Goal: Check status: Check status

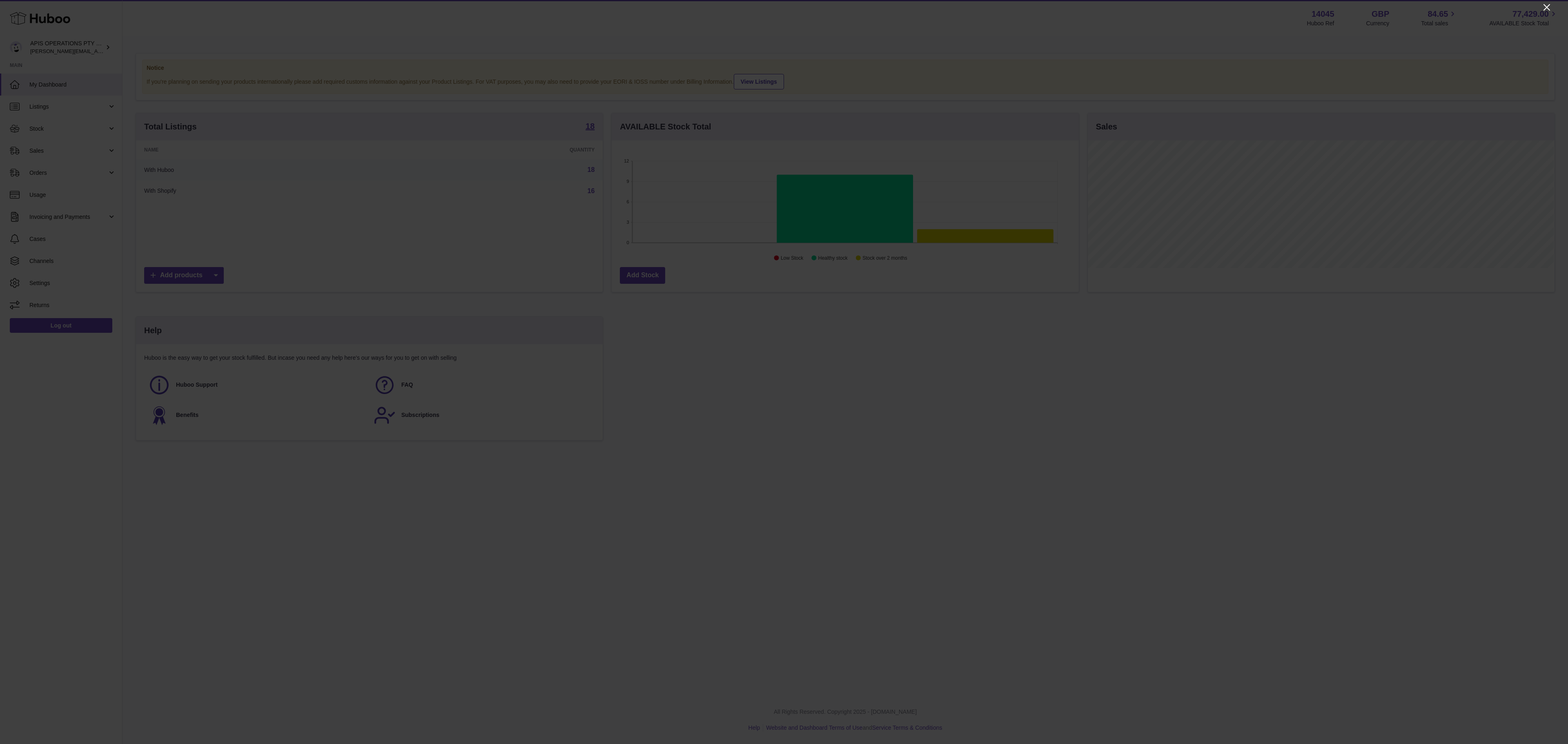
click at [783, 7] on icon "Close" at bounding box center [1546, 7] width 7 height 7
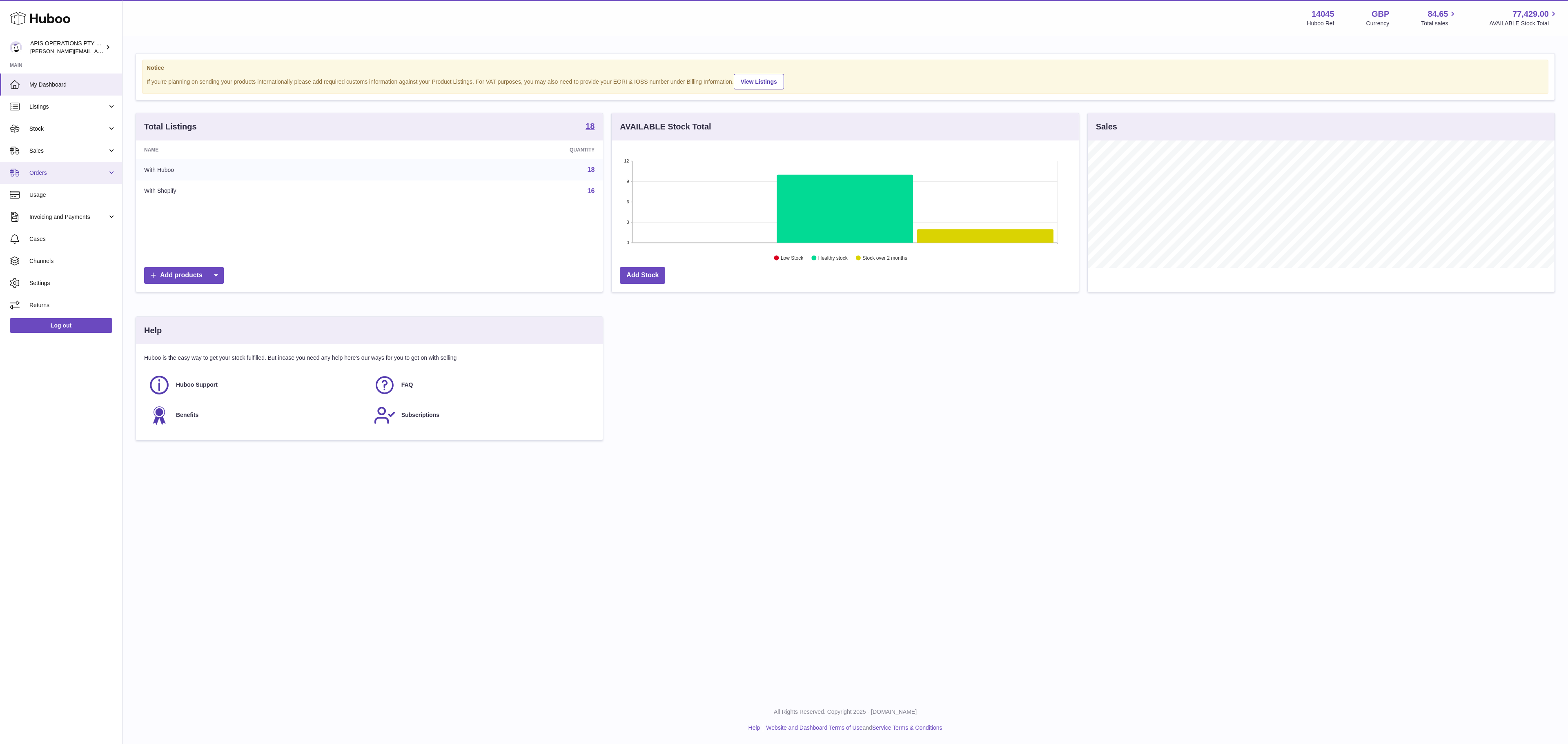
click at [44, 173] on span "Orders" at bounding box center [68, 173] width 78 height 8
click at [44, 200] on link "Orders" at bounding box center [61, 194] width 122 height 20
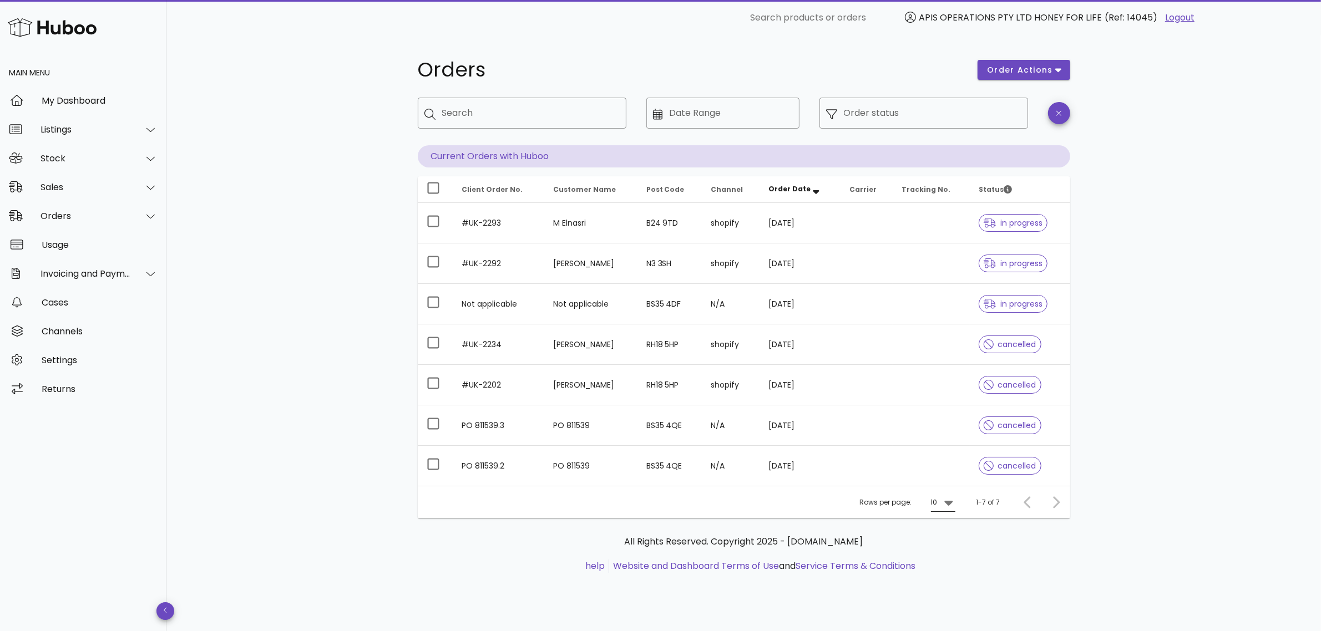
click at [950, 503] on icon at bounding box center [948, 503] width 8 height 5
click at [941, 536] on div "25" at bounding box center [946, 538] width 11 height 11
click at [61, 189] on div "Sales" at bounding box center [85, 187] width 90 height 11
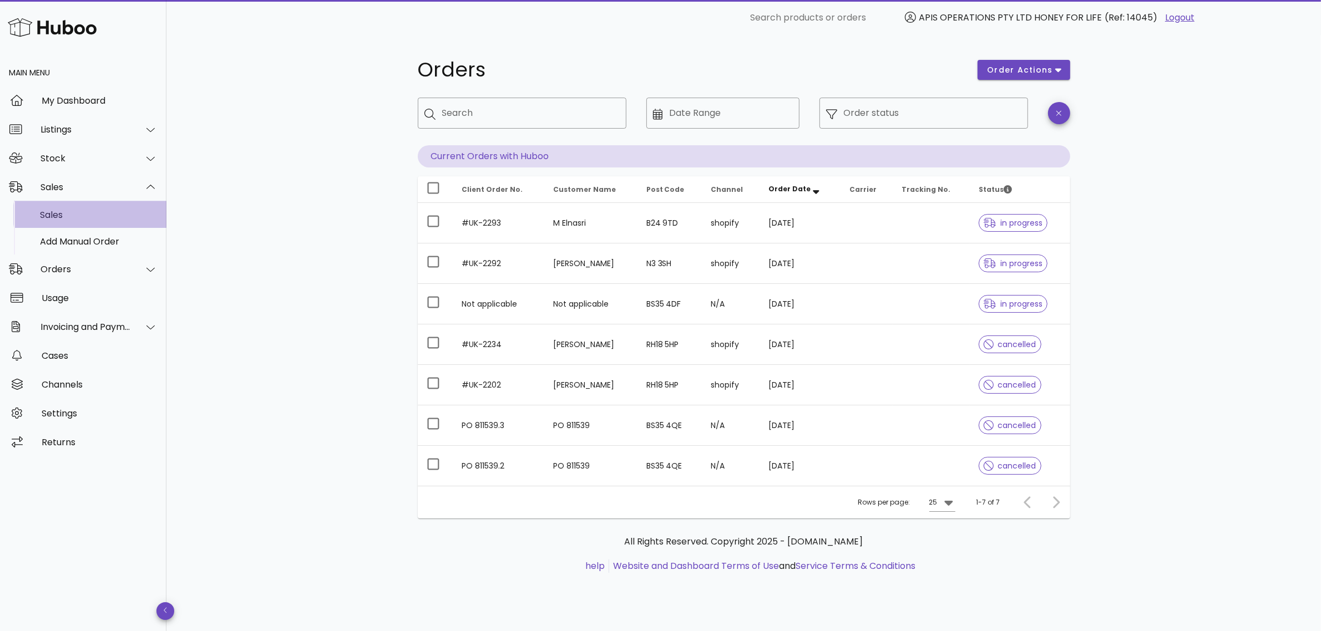
click at [53, 212] on div "Sales" at bounding box center [99, 215] width 118 height 11
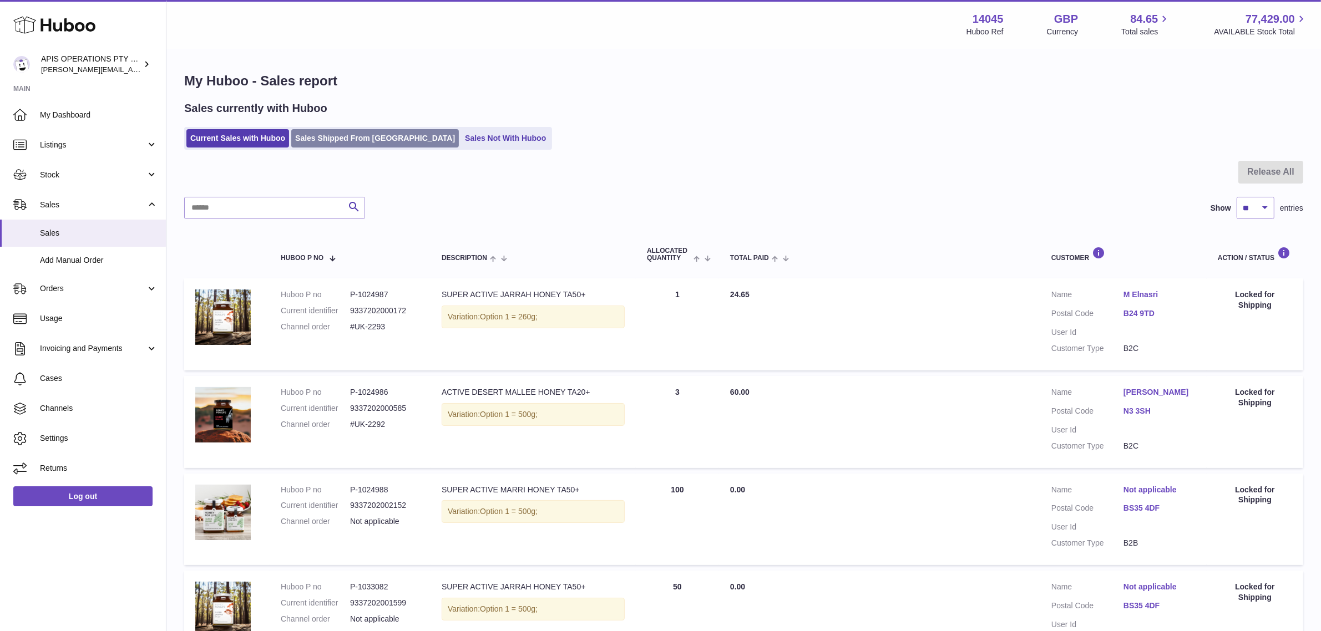
click at [314, 142] on link "Sales Shipped From Huboo" at bounding box center [374, 138] width 167 height 18
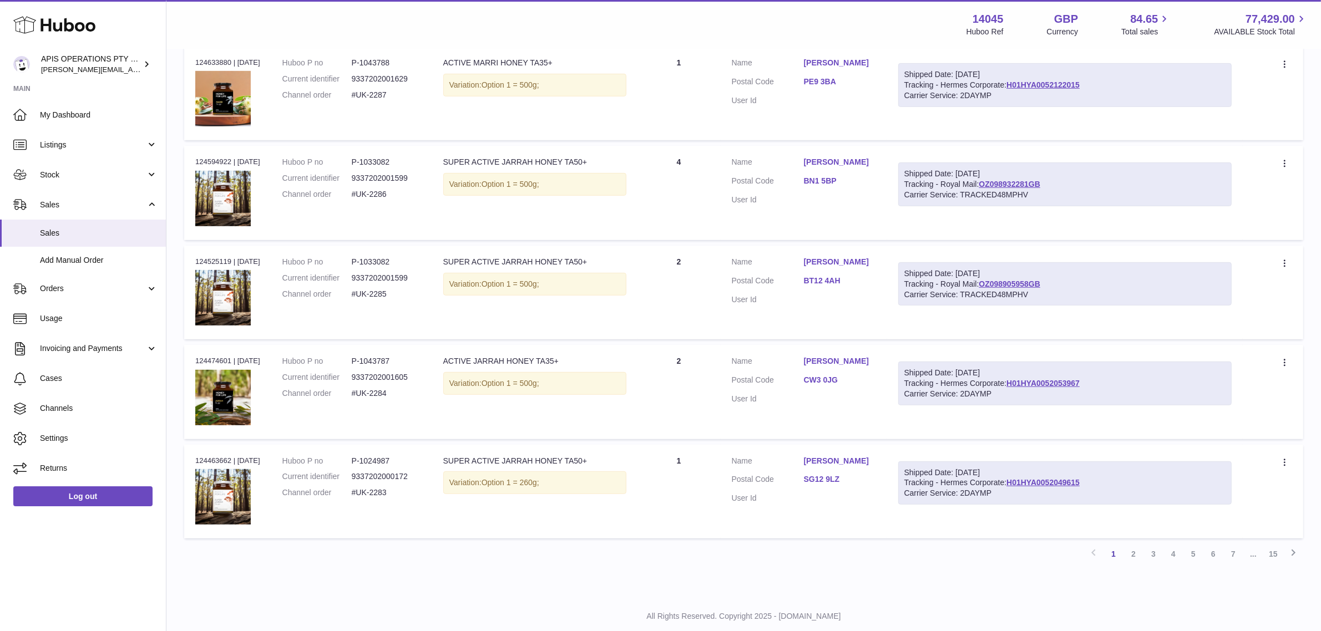
scroll to position [743, 0]
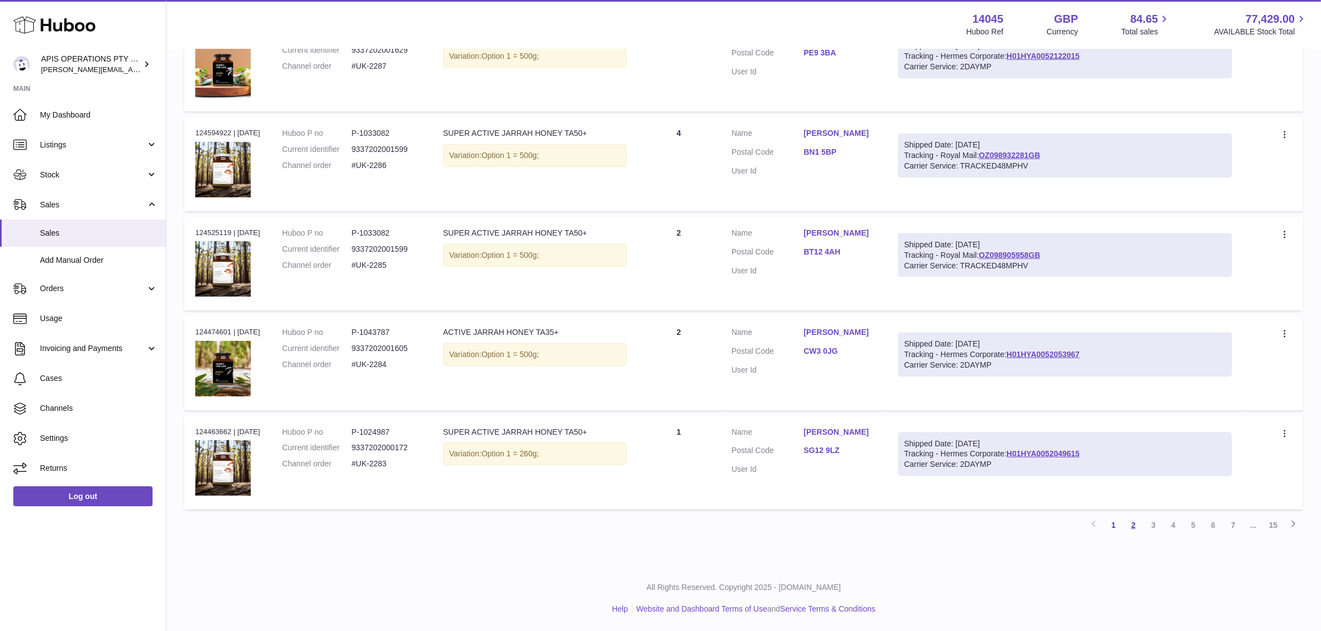
click at [1130, 528] on link "2" at bounding box center [1133, 525] width 20 height 20
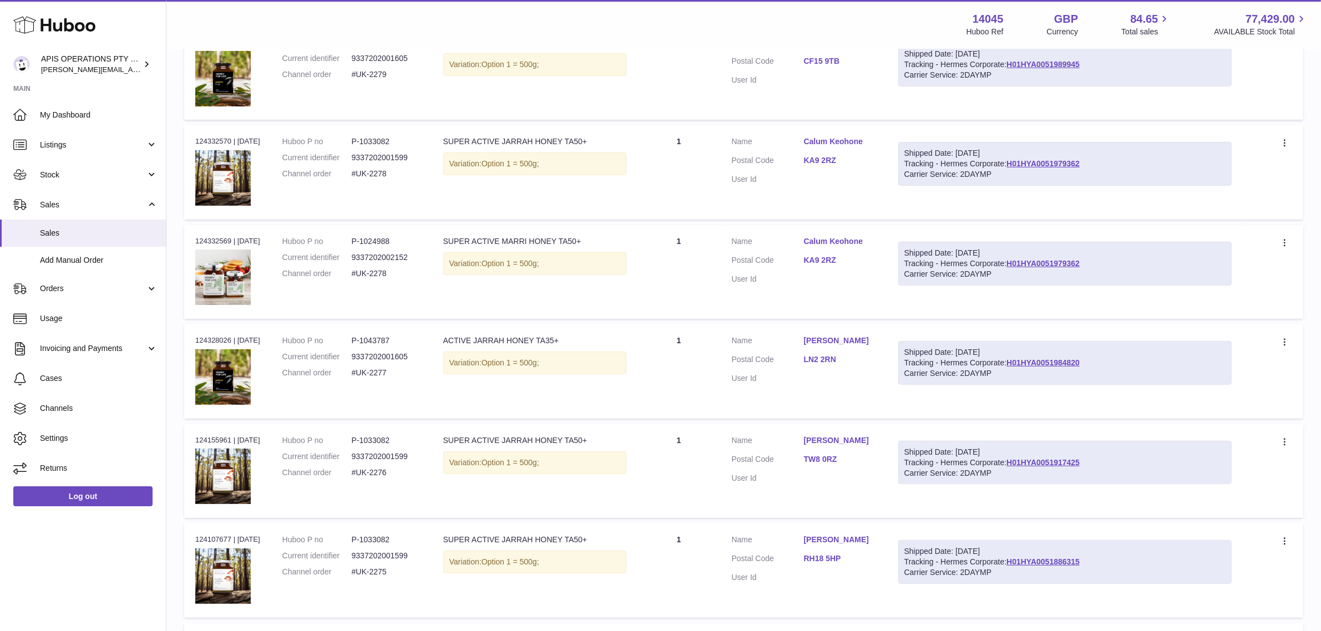
scroll to position [743, 0]
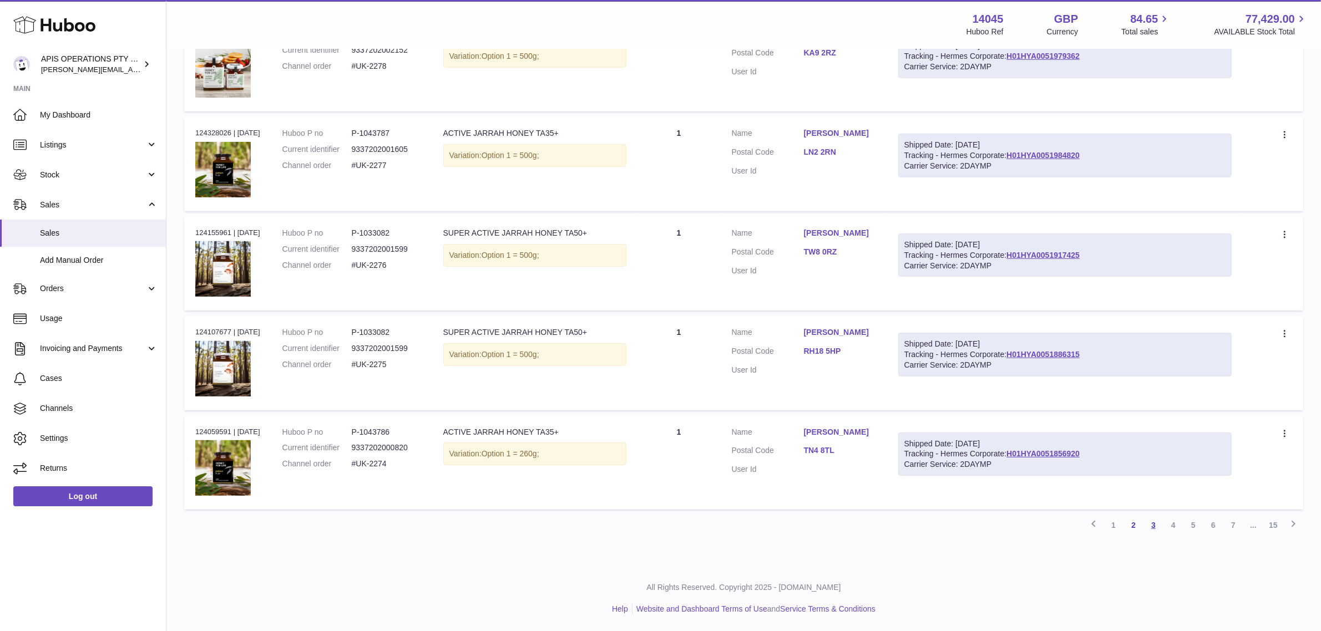
click at [1154, 528] on link "3" at bounding box center [1153, 525] width 20 height 20
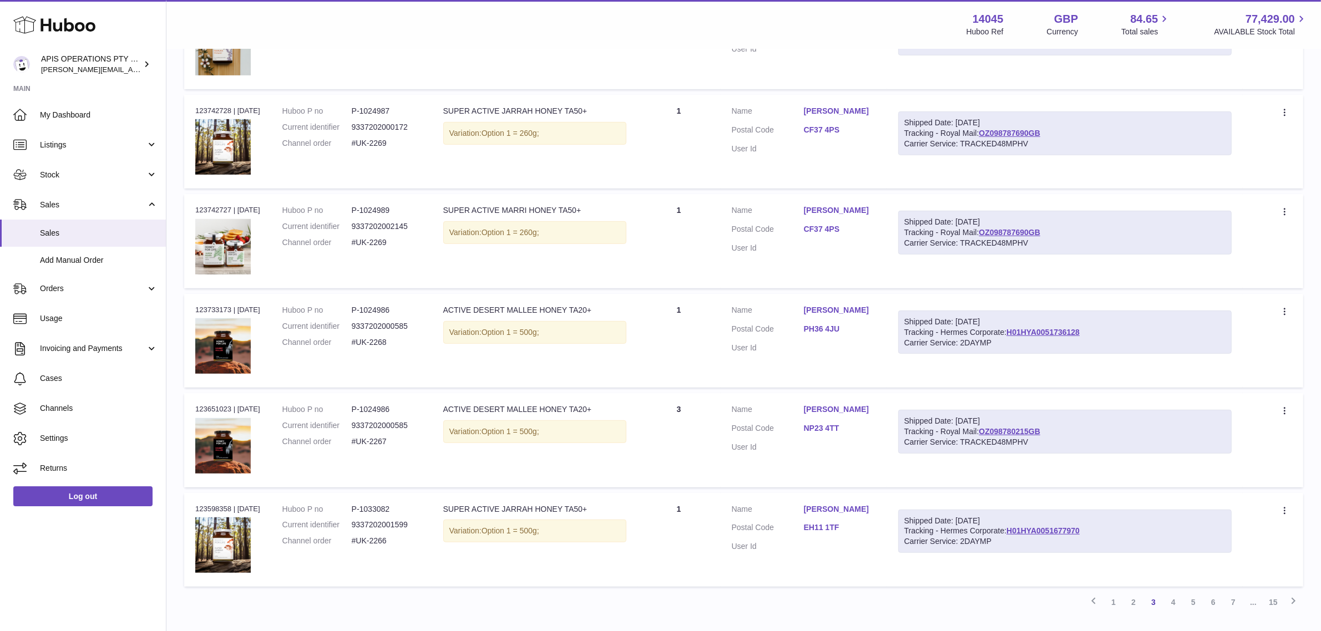
scroll to position [674, 0]
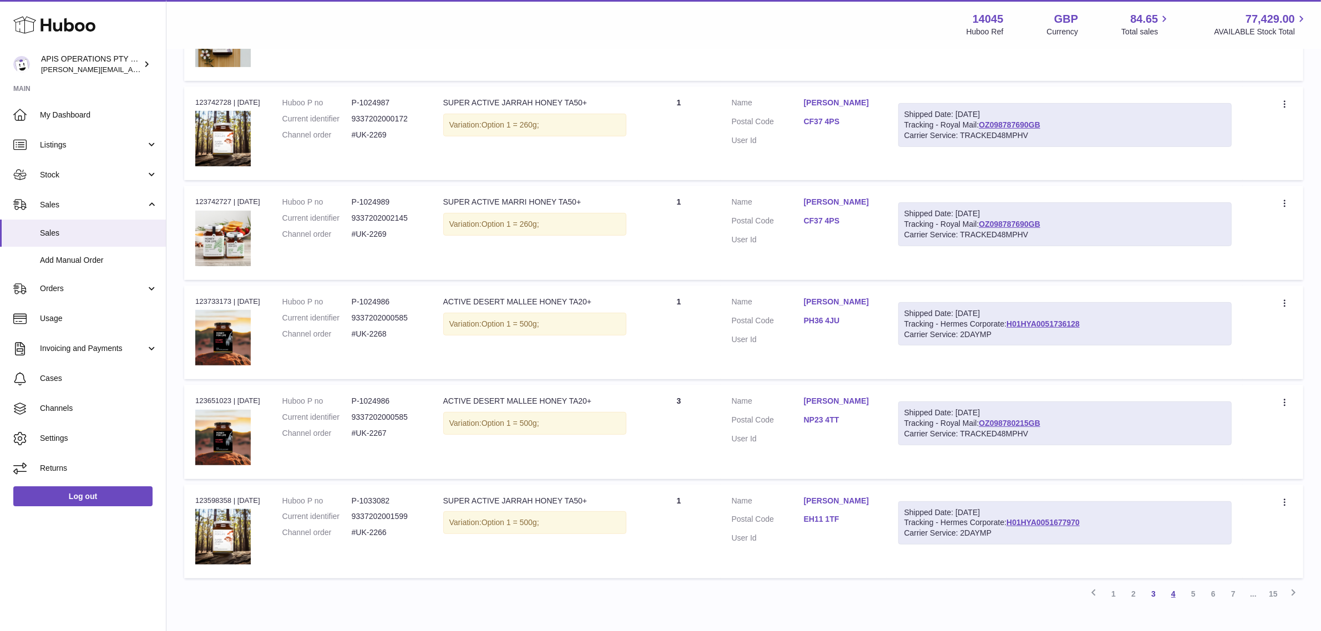
click at [1172, 595] on link "4" at bounding box center [1173, 594] width 20 height 20
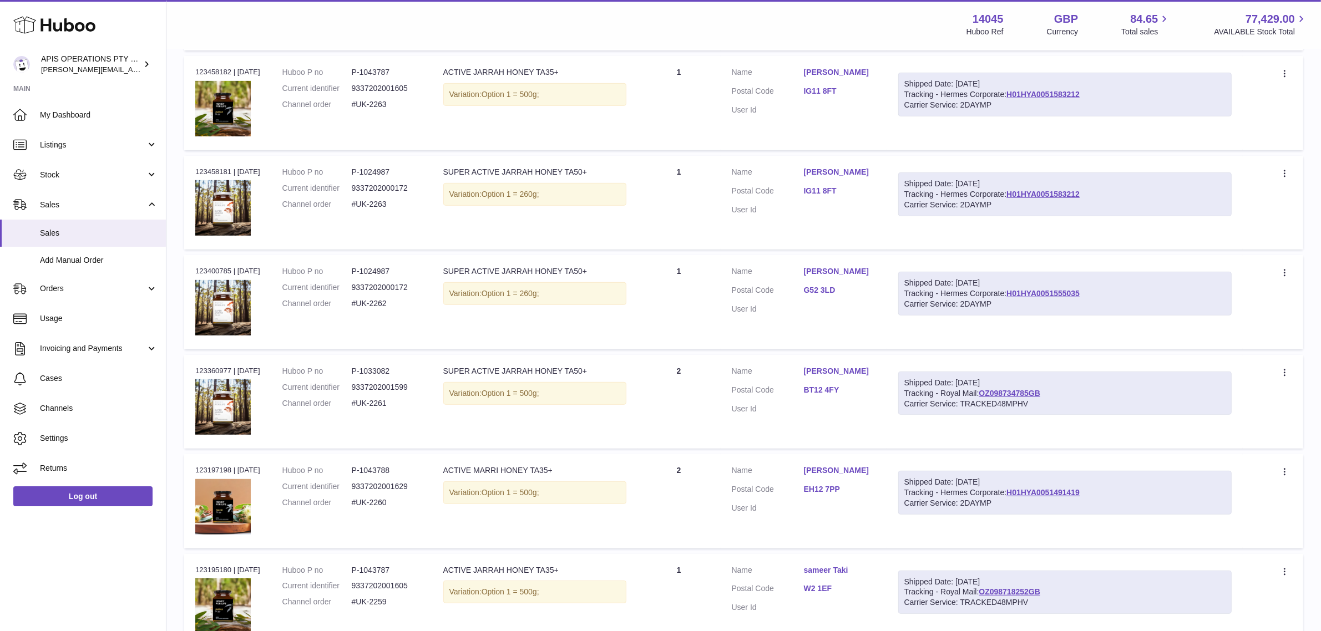
scroll to position [743, 0]
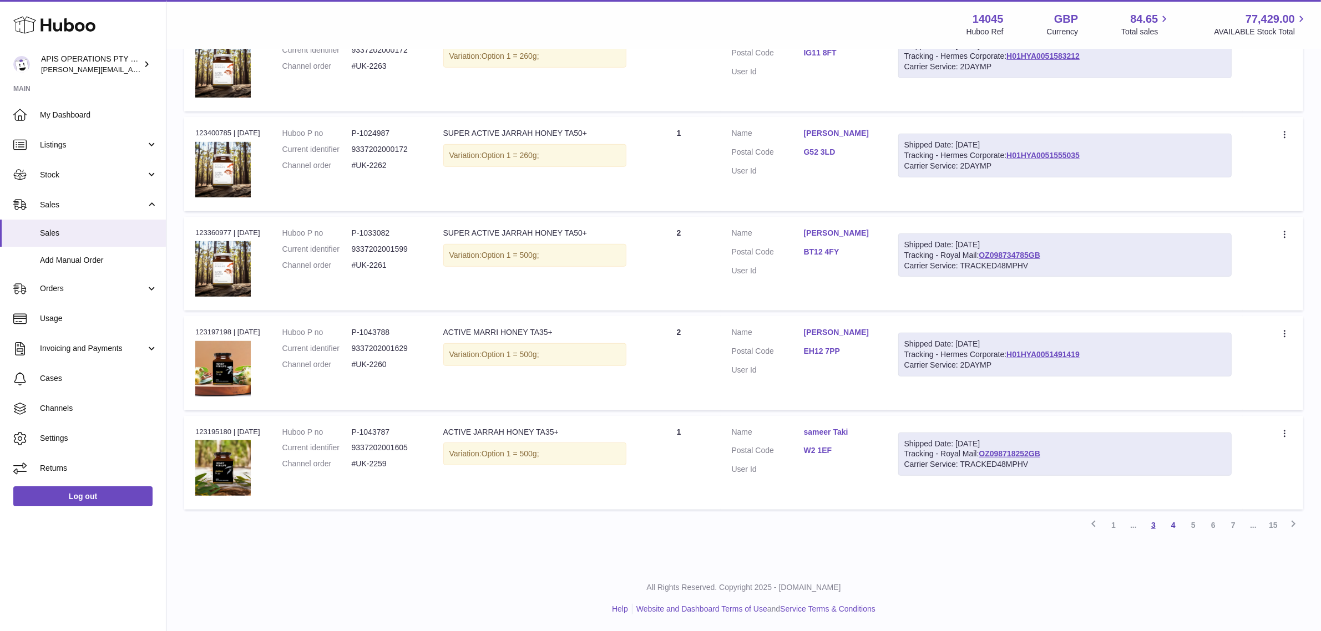
click at [1155, 527] on link "3" at bounding box center [1153, 525] width 20 height 20
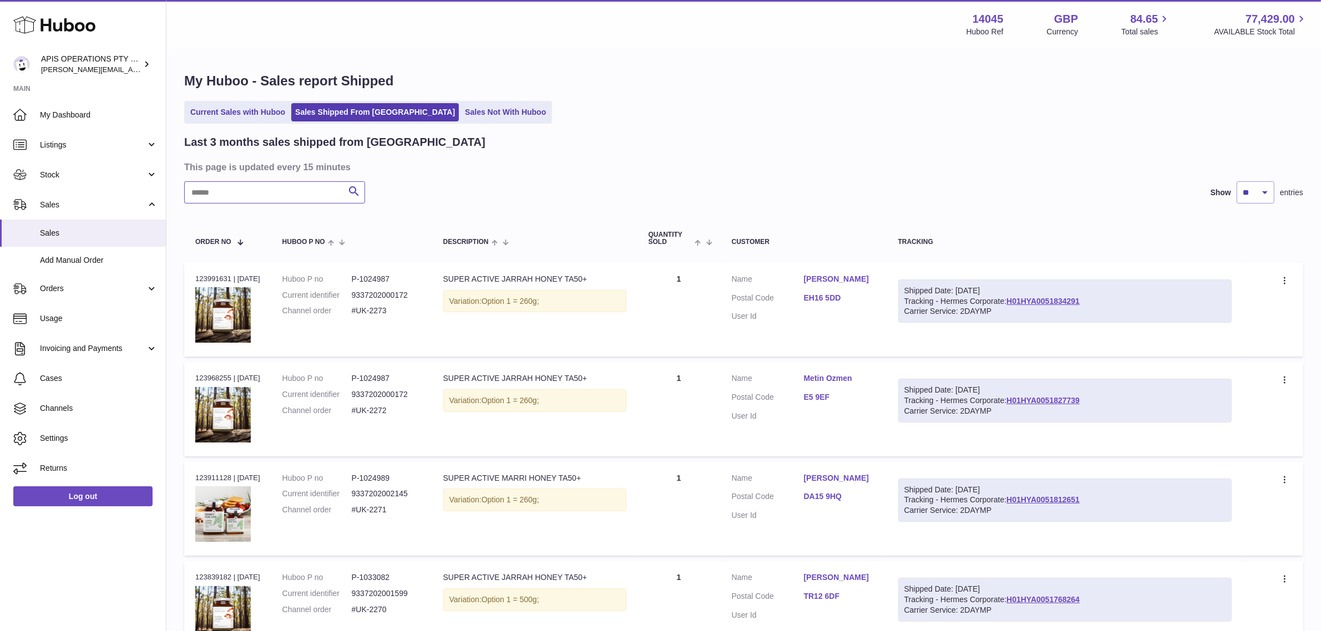
click at [217, 196] on input "text" at bounding box center [274, 192] width 181 height 22
type input "**********"
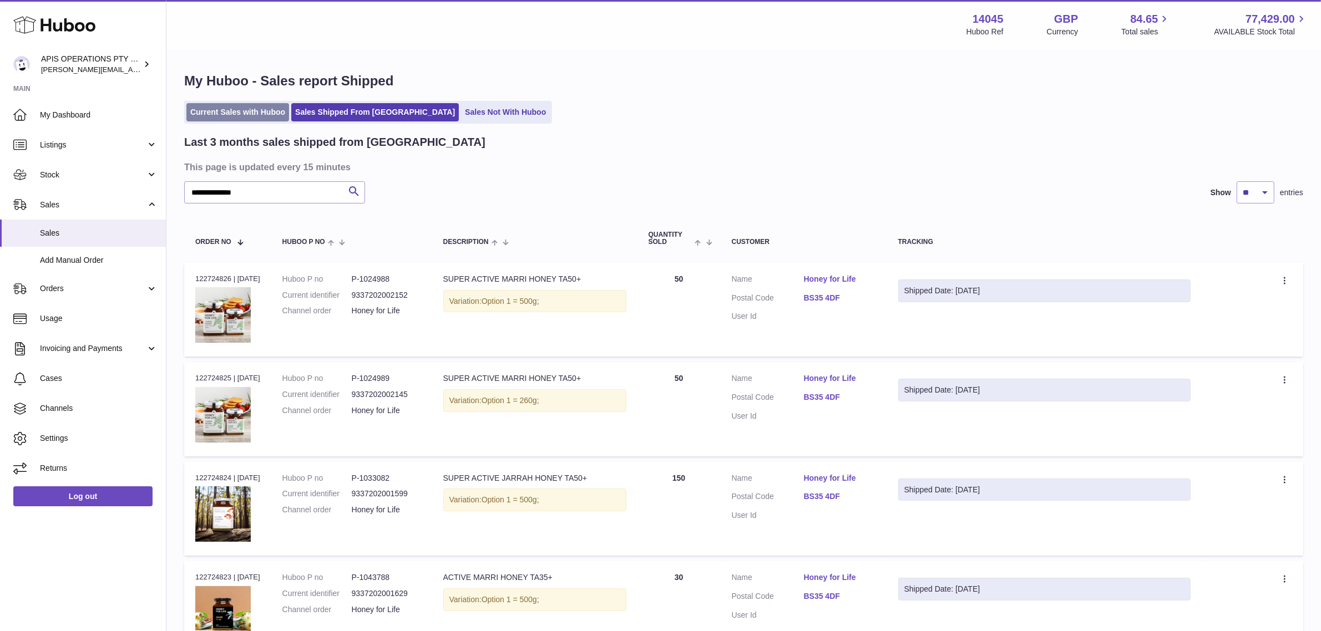
click at [222, 115] on link "Current Sales with Huboo" at bounding box center [237, 112] width 103 height 18
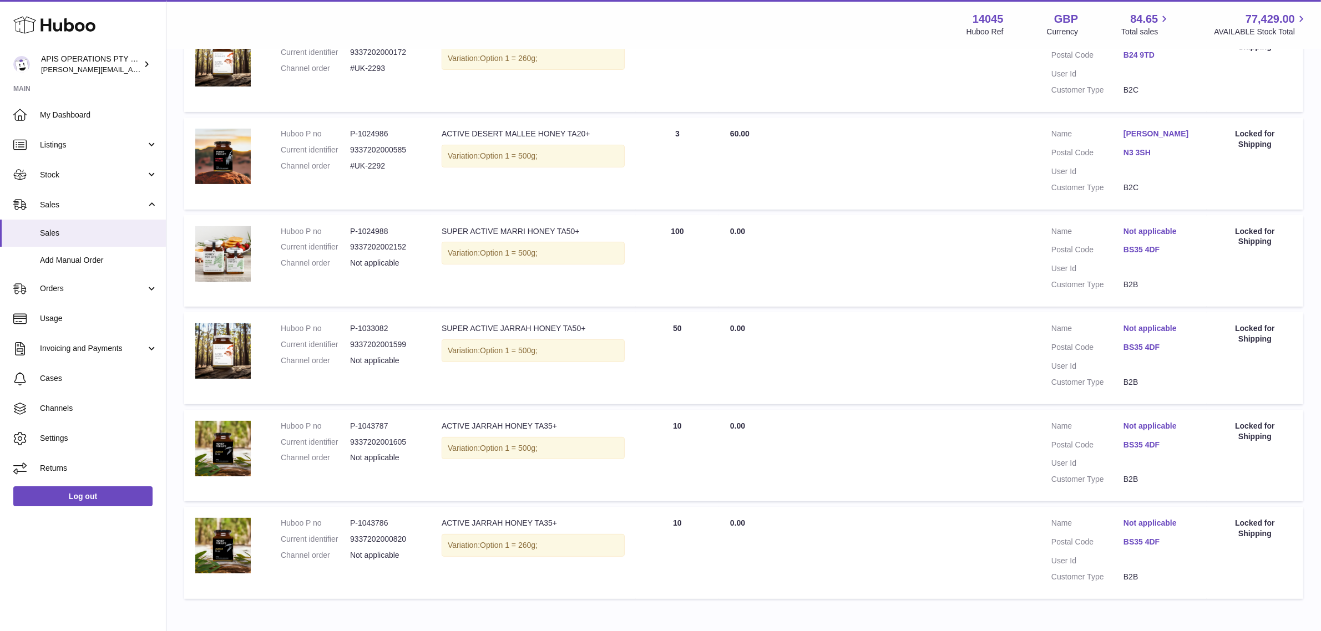
scroll to position [319, 0]
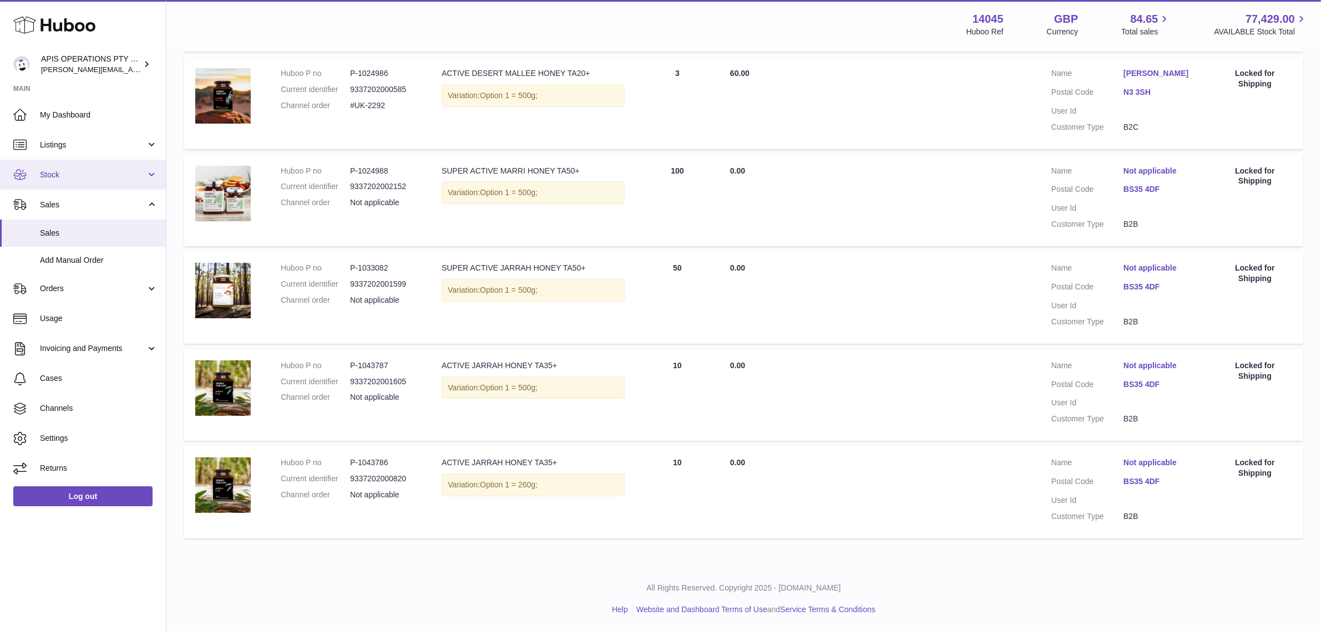
click at [54, 176] on span "Stock" at bounding box center [93, 175] width 106 height 11
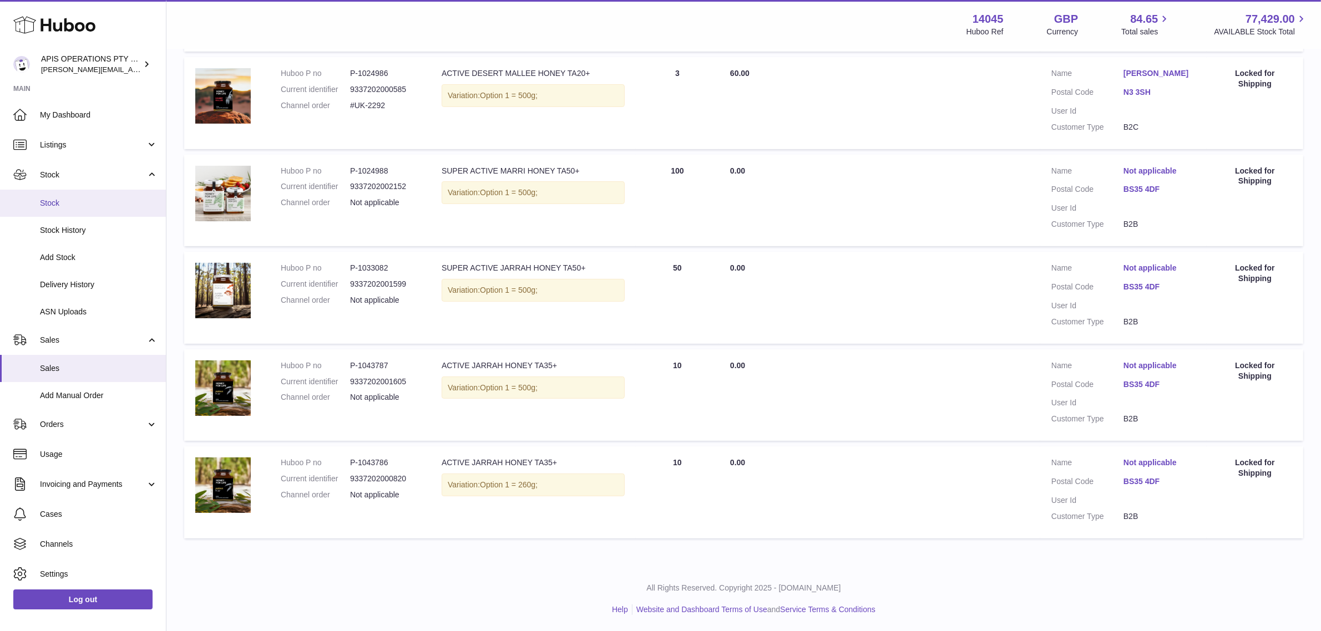
click at [48, 199] on span "Stock" at bounding box center [99, 203] width 118 height 11
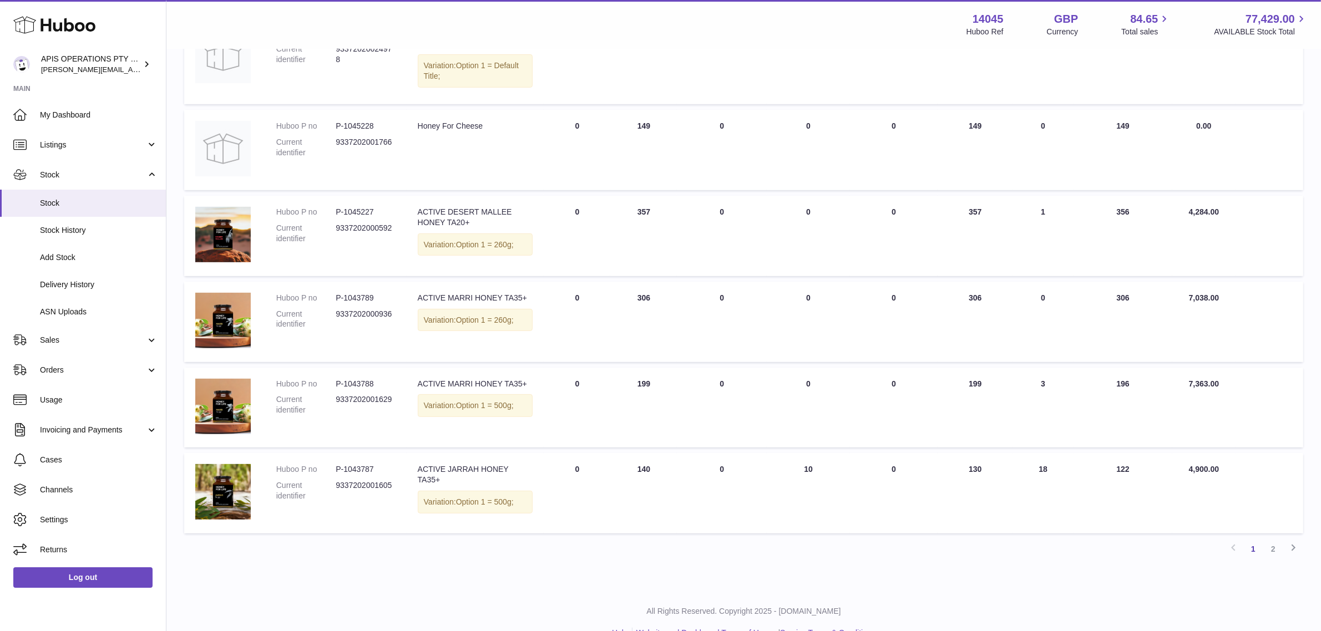
scroll to position [607, 0]
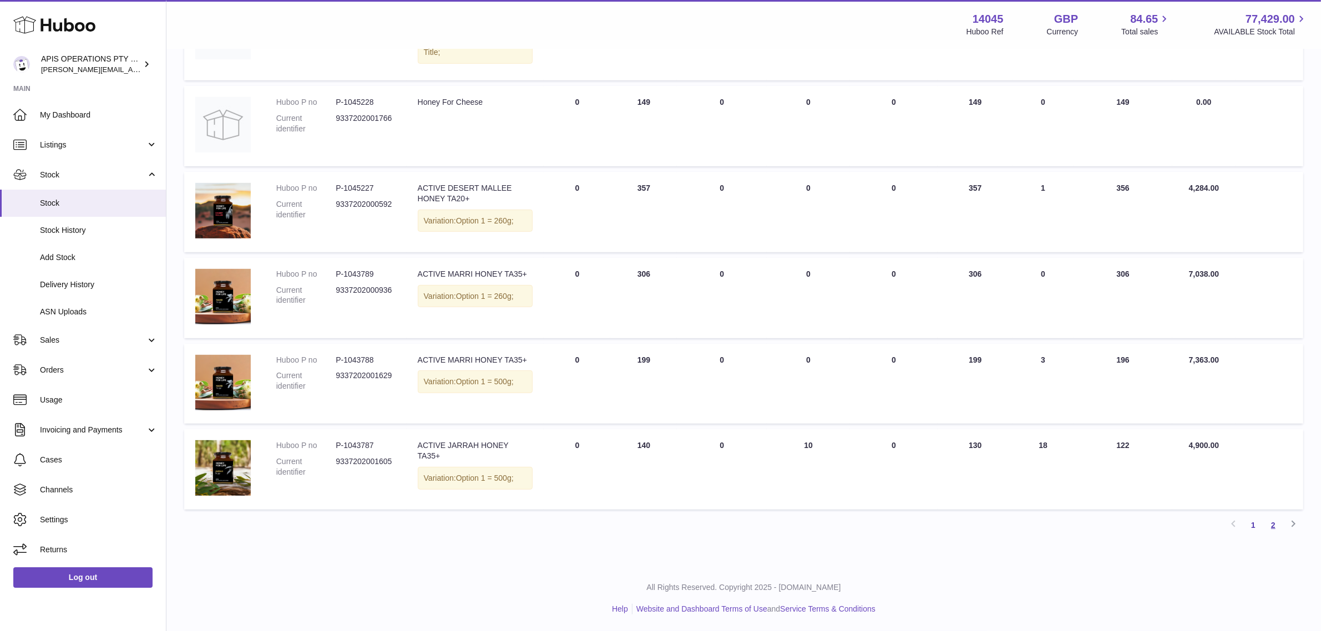
click at [1271, 528] on link "2" at bounding box center [1273, 525] width 20 height 20
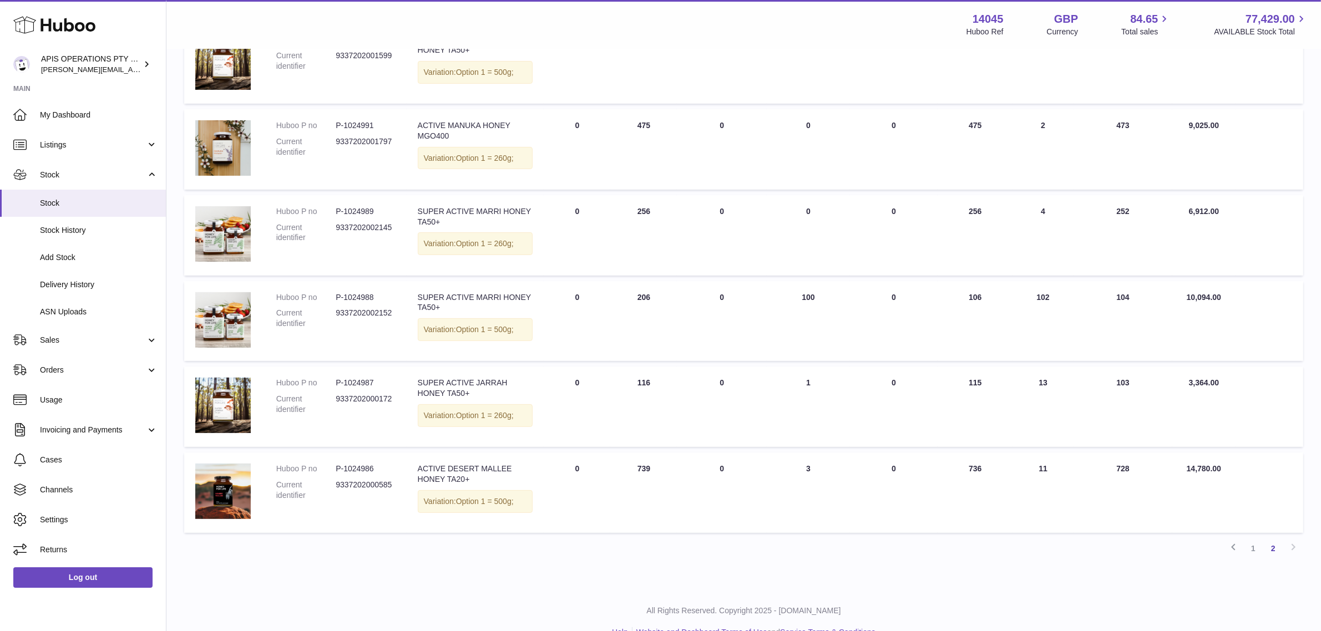
scroll to position [393, 0]
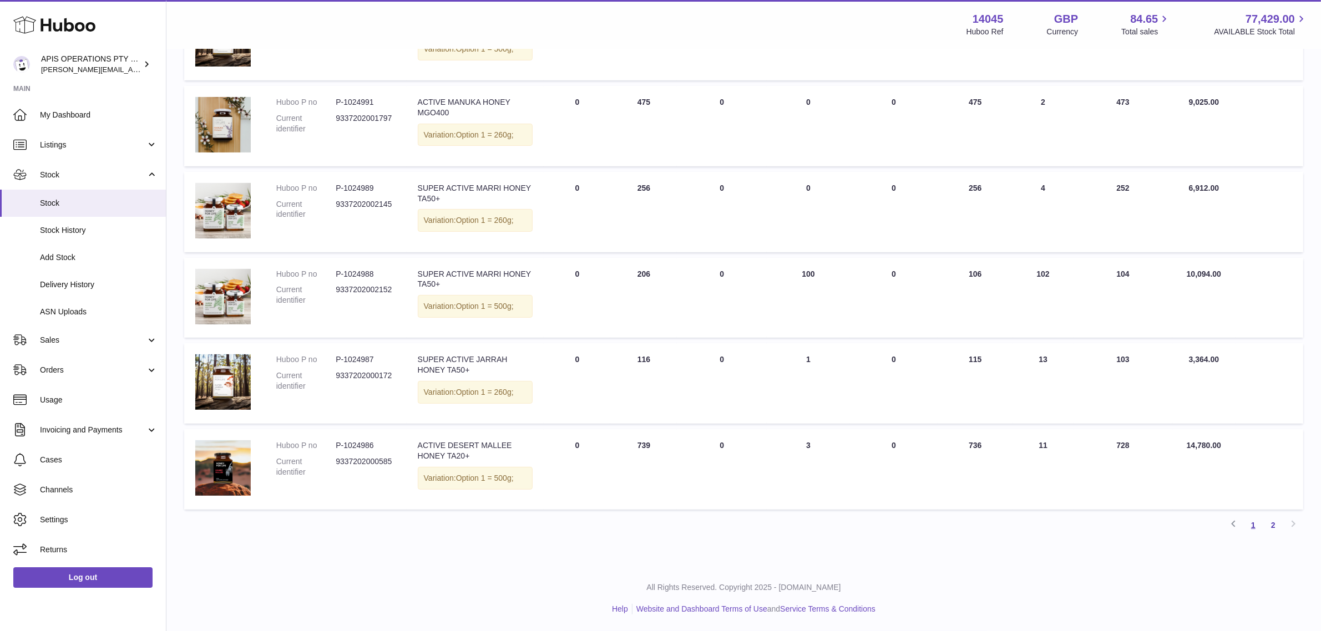
click at [1249, 525] on link "1" at bounding box center [1253, 525] width 20 height 20
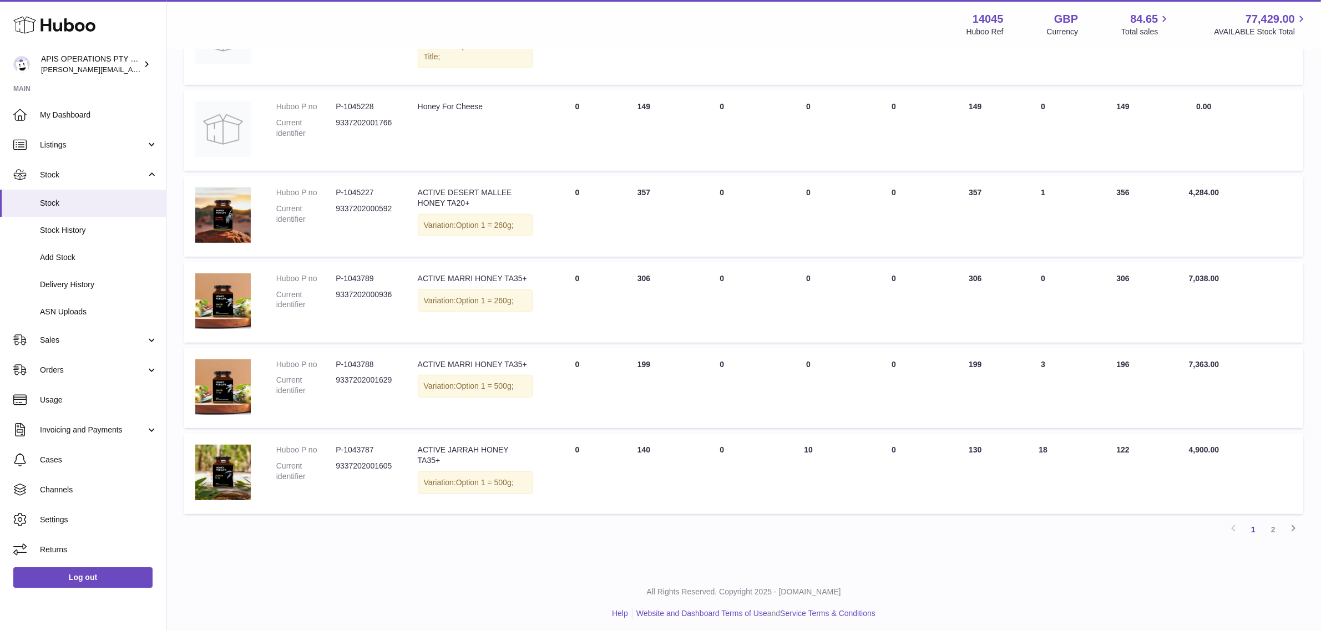
scroll to position [607, 0]
